Goal: Find specific page/section: Find specific page/section

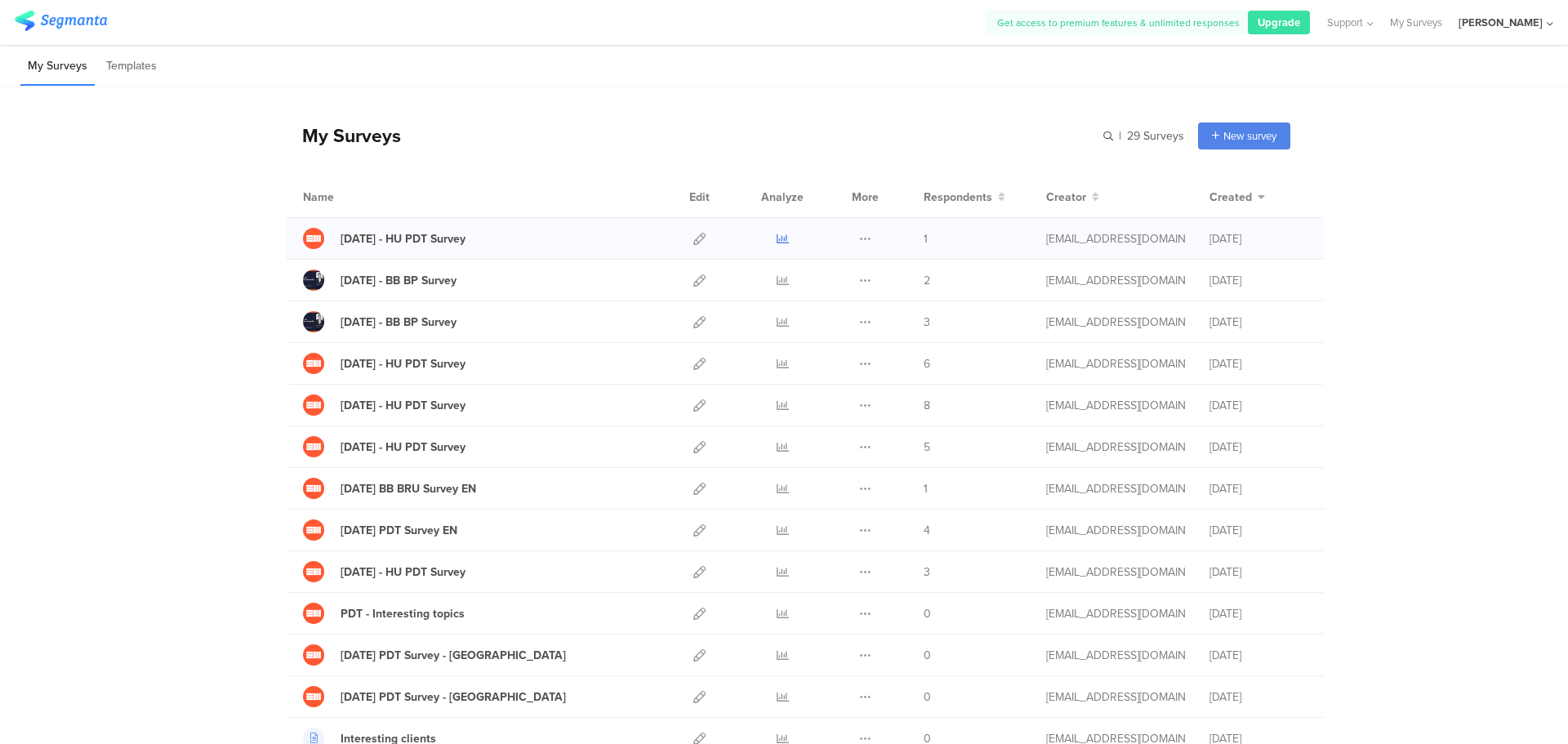
click at [780, 238] on icon at bounding box center [783, 239] width 12 height 12
